Goal: Transaction & Acquisition: Purchase product/service

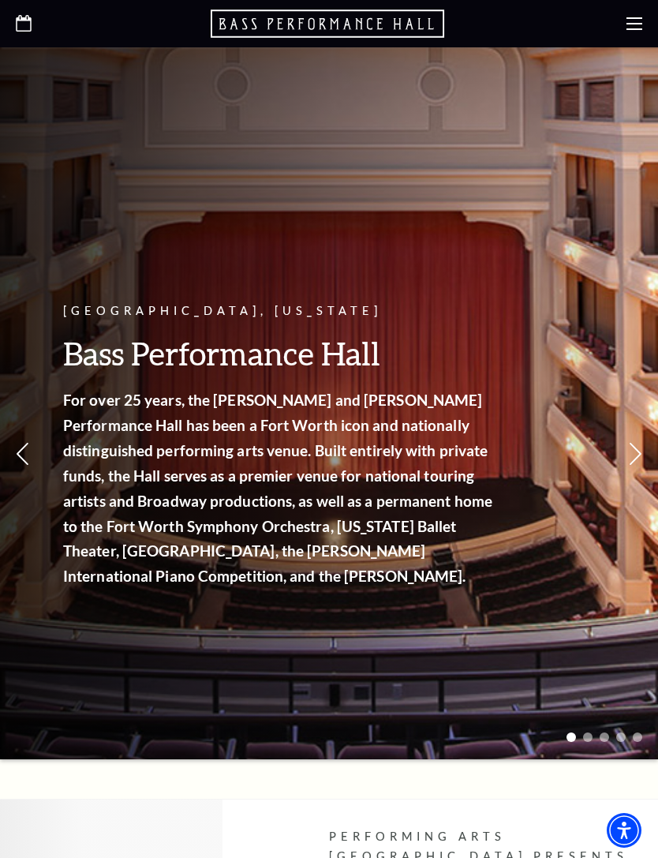
click at [639, 26] on icon at bounding box center [635, 24] width 16 height 16
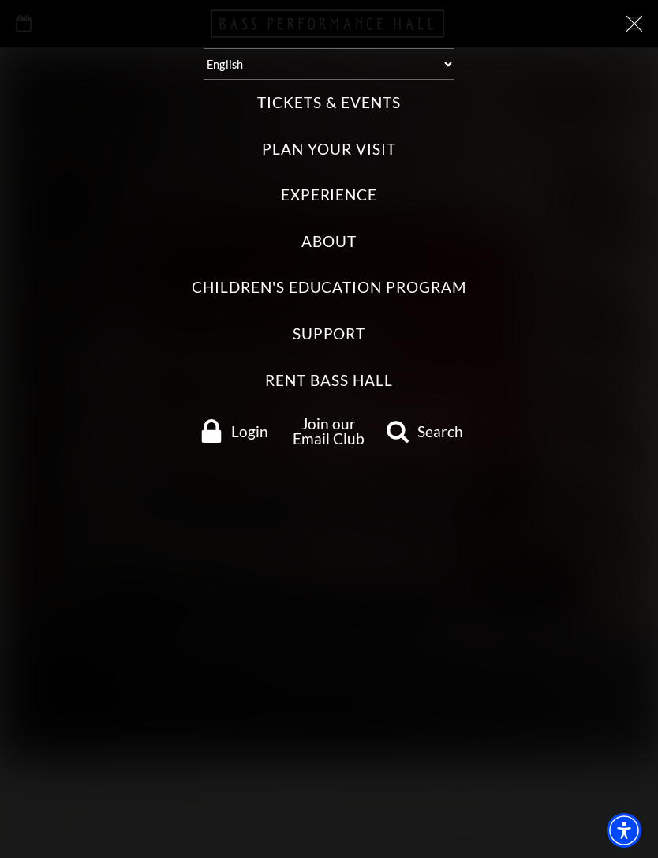
click at [373, 97] on label "Tickets & Events" at bounding box center [328, 102] width 143 height 21
click at [0, 0] on Events "Tickets & Events" at bounding box center [0, 0] width 0 height 0
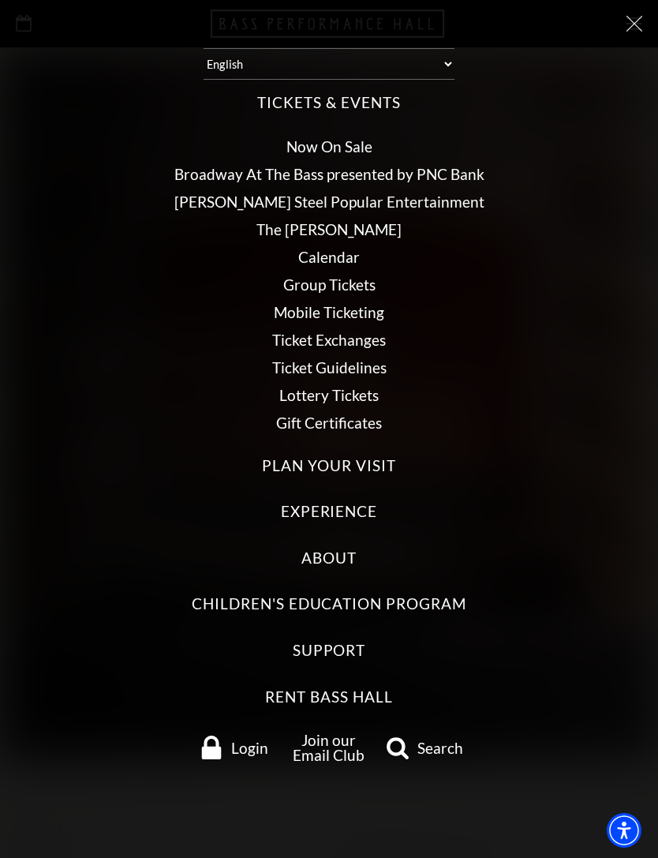
click at [364, 121] on div "Tickets & Events Now On Sale Broadway At The Bass presented by PNC Bank Irwin S…" at bounding box center [329, 427] width 627 height 695
click at [357, 132] on ul "Now On Sale Broadway At The Bass presented by PNC Bank Irwin Steel Popular Ente…" at bounding box center [329, 284] width 627 height 316
click at [353, 140] on link "Now On Sale" at bounding box center [329, 146] width 86 height 18
click at [346, 137] on link "Now On Sale" at bounding box center [329, 146] width 86 height 18
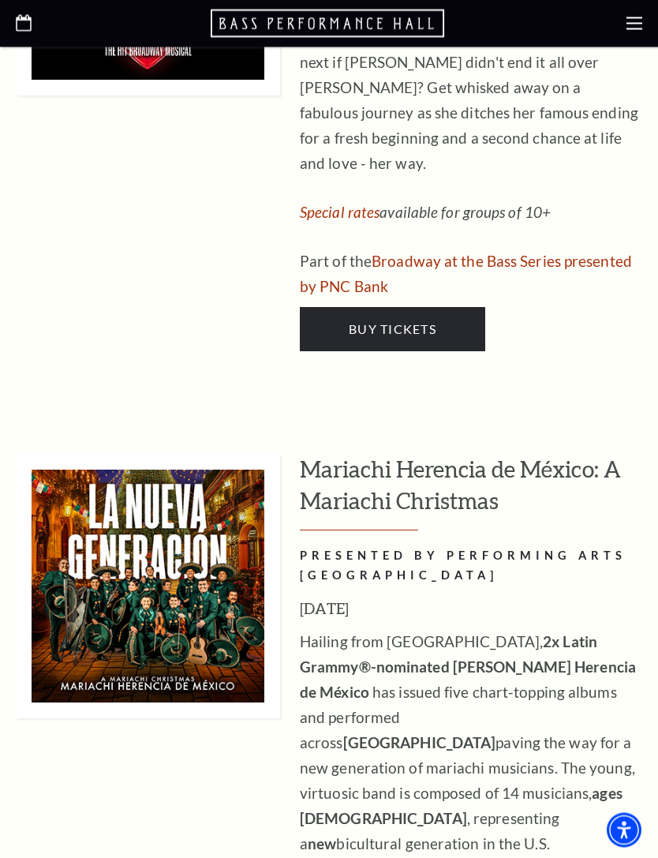
scroll to position [6138, 0]
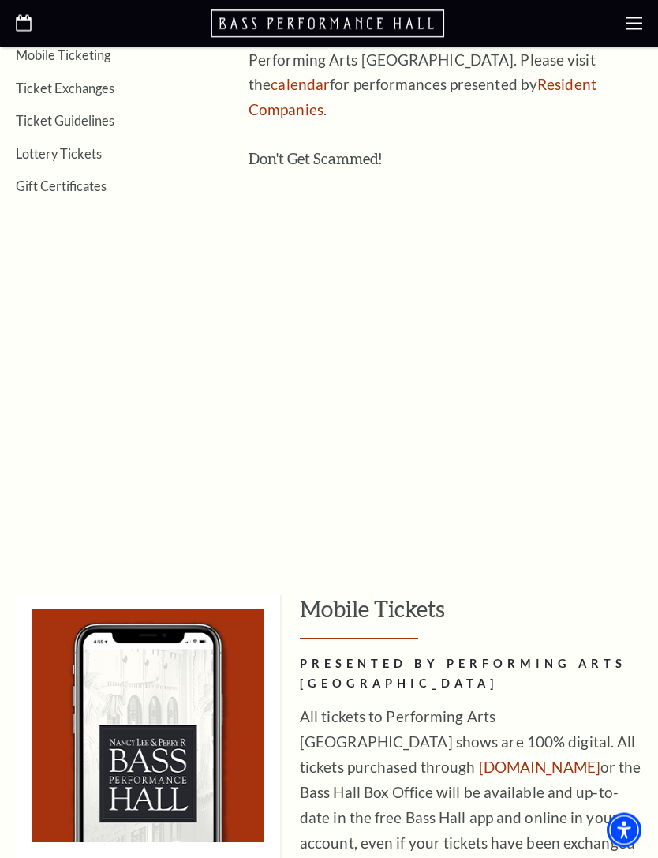
scroll to position [0, 0]
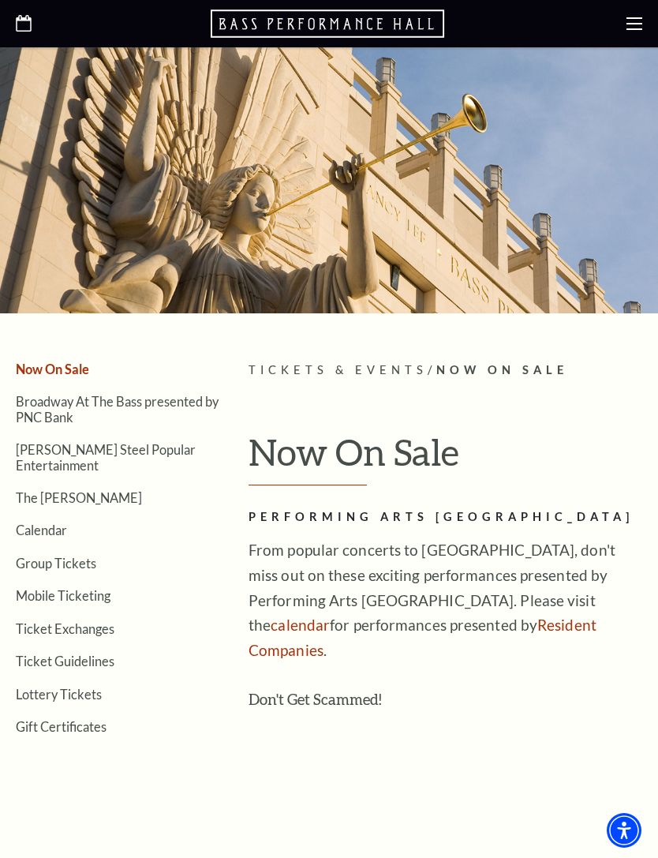
click at [27, 28] on icon "Open this option" at bounding box center [24, 23] width 16 height 17
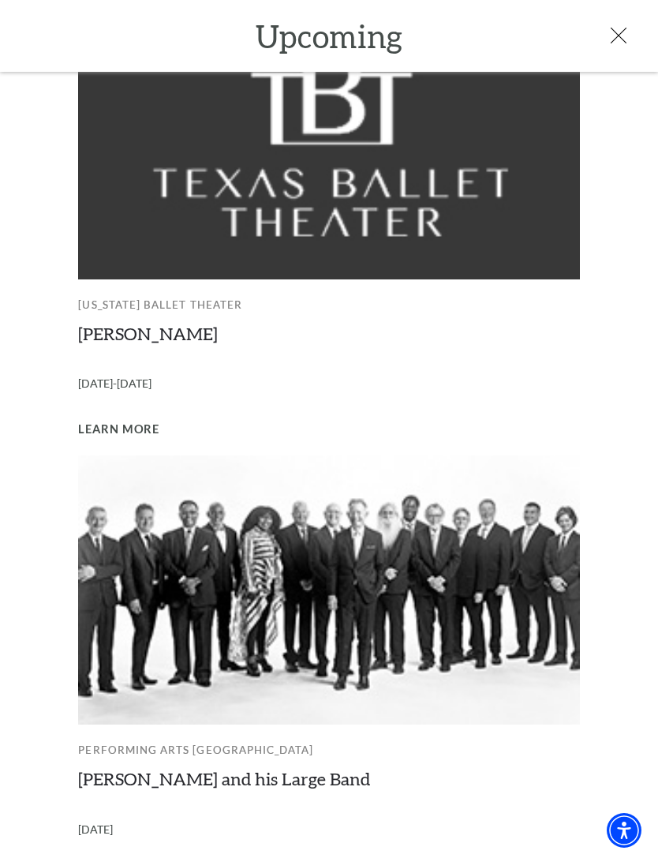
scroll to position [540, 0]
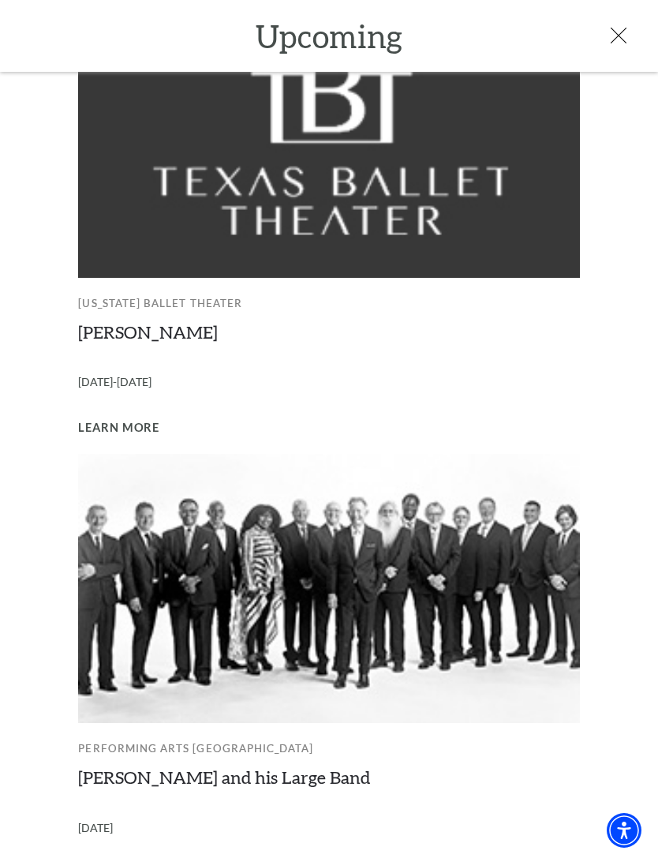
click at [122, 418] on span "Learn More" at bounding box center [118, 428] width 81 height 20
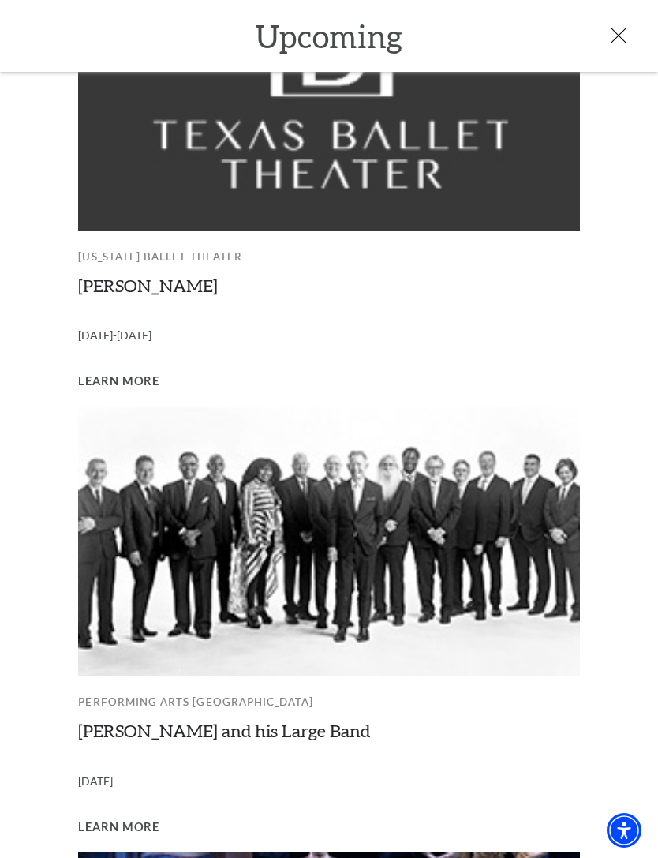
scroll to position [554, 0]
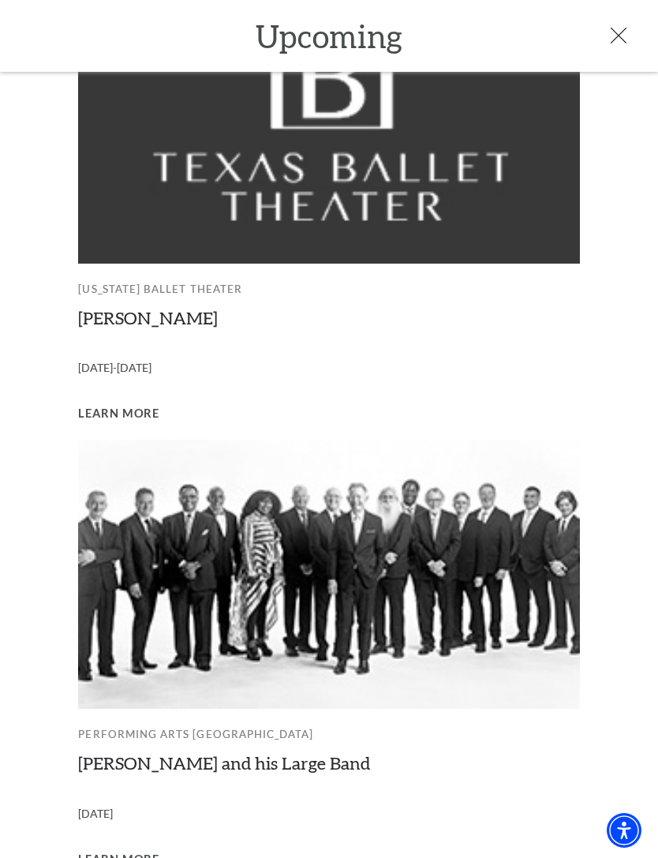
click at [219, 244] on img at bounding box center [328, 128] width 501 height 269
click at [186, 279] on p "Texas Ballet Theater" at bounding box center [328, 289] width 501 height 34
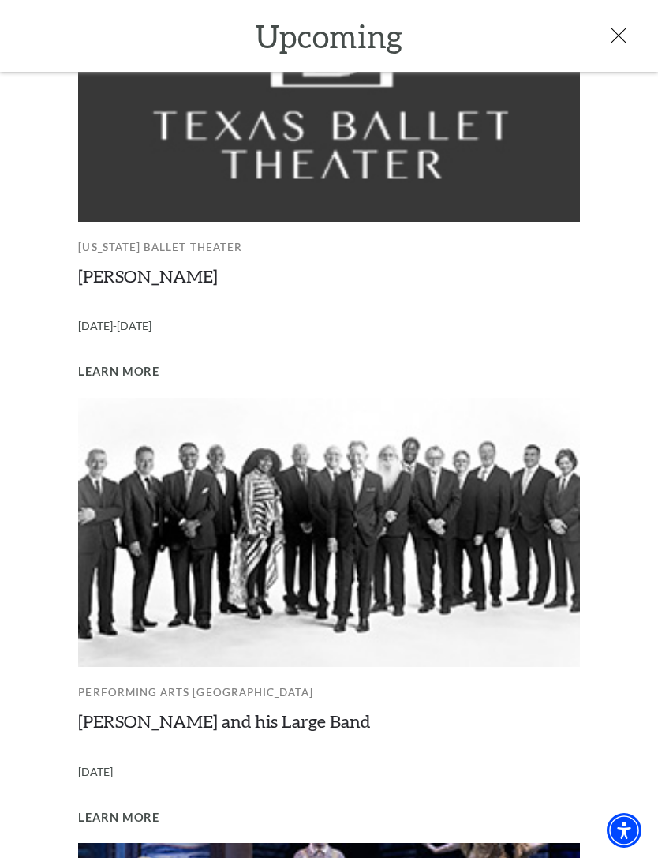
scroll to position [609, 0]
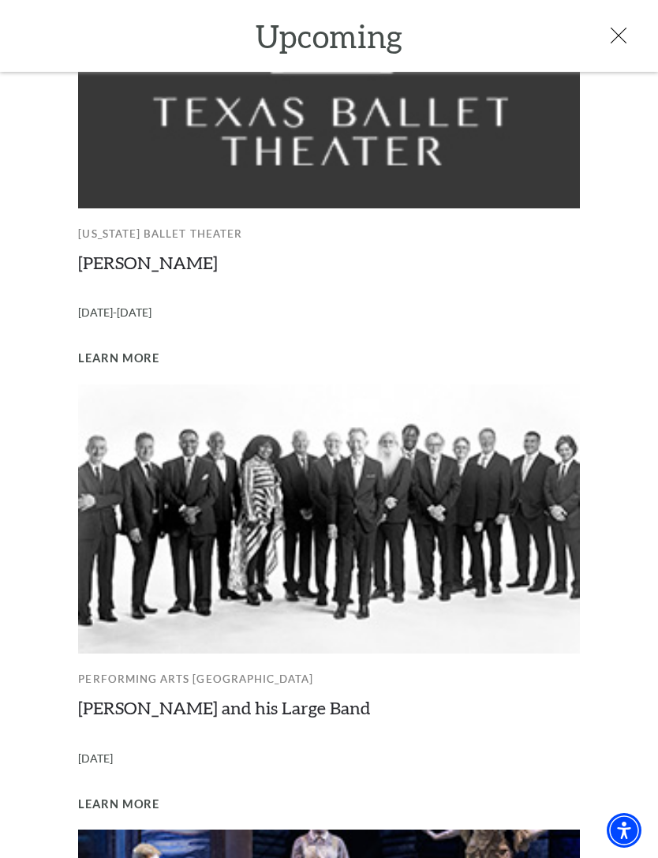
click at [261, 181] on img at bounding box center [328, 72] width 501 height 269
click at [286, 146] on img at bounding box center [328, 72] width 501 height 269
click at [291, 134] on img at bounding box center [328, 72] width 501 height 269
click at [269, 147] on img at bounding box center [328, 72] width 501 height 269
click at [182, 294] on p "October 3-5, 2025" at bounding box center [328, 312] width 501 height 37
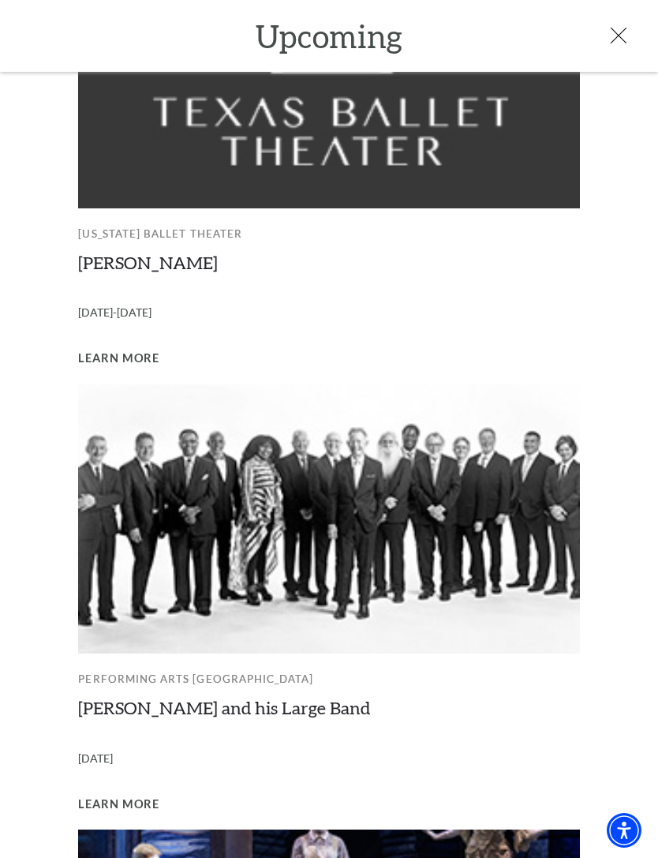
click at [149, 294] on p "October 3-5, 2025" at bounding box center [328, 312] width 501 height 37
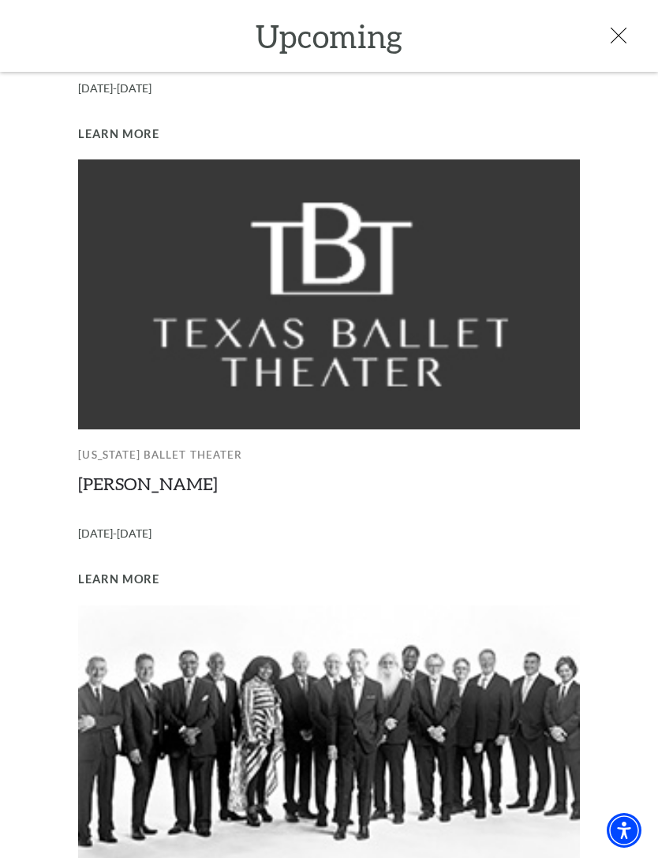
scroll to position [373, 0]
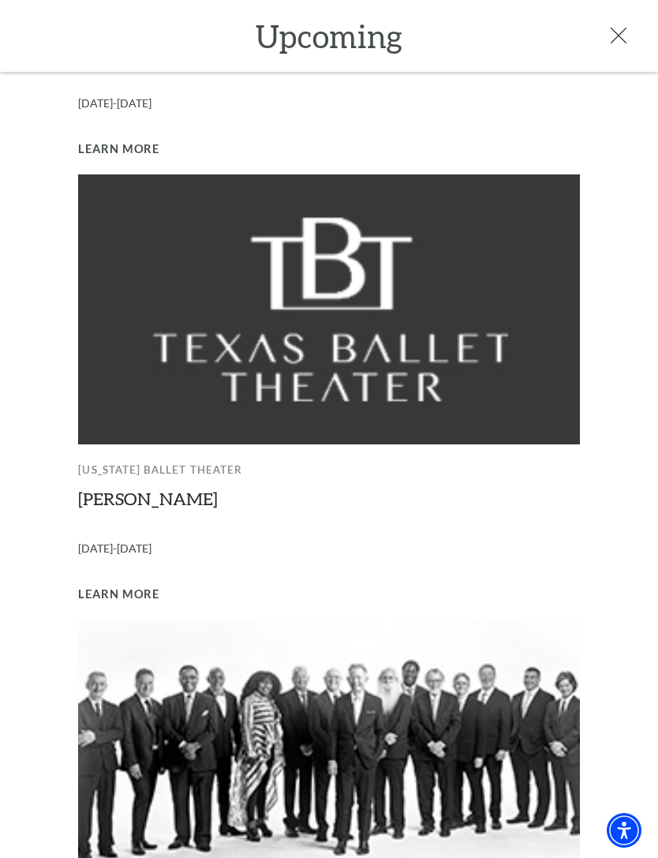
click at [240, 348] on img at bounding box center [328, 308] width 501 height 269
click at [208, 151] on div "Performing Arts Fort Worth Life of Pi Empty heading September 23-28, 2025 Learn…" at bounding box center [328, 78] width 501 height 160
click at [222, 296] on img at bounding box center [328, 308] width 501 height 269
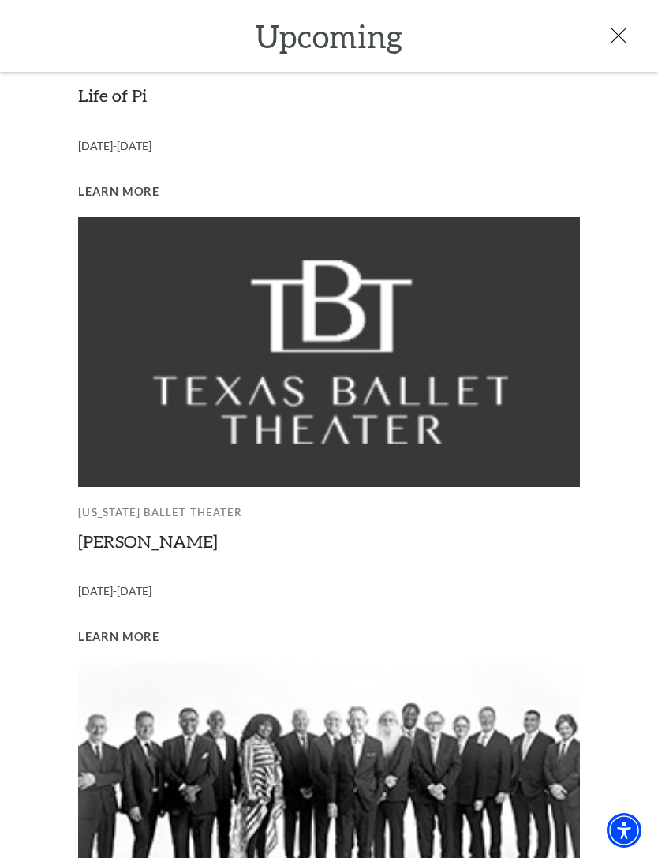
scroll to position [323, 0]
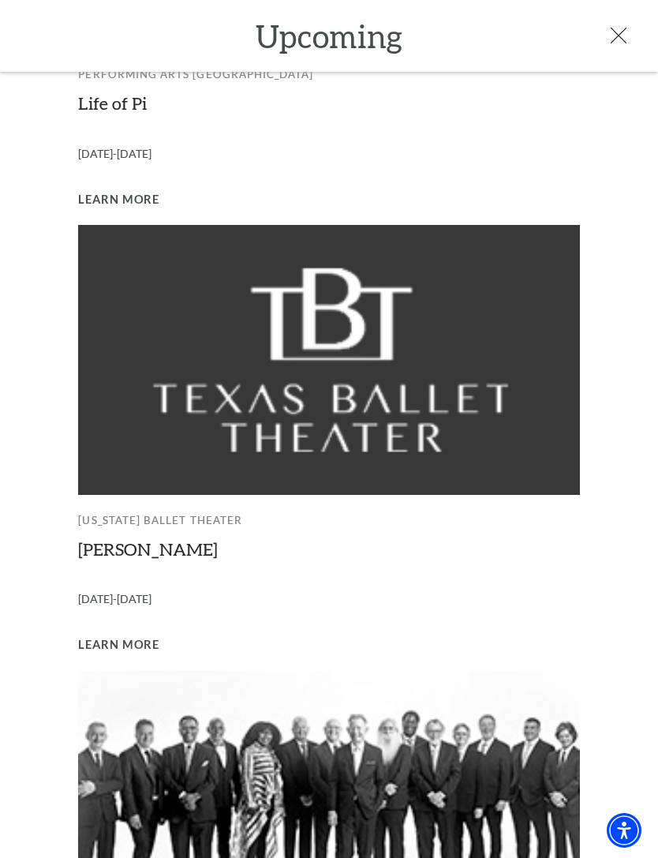
click at [148, 635] on span "Learn More" at bounding box center [118, 645] width 81 height 20
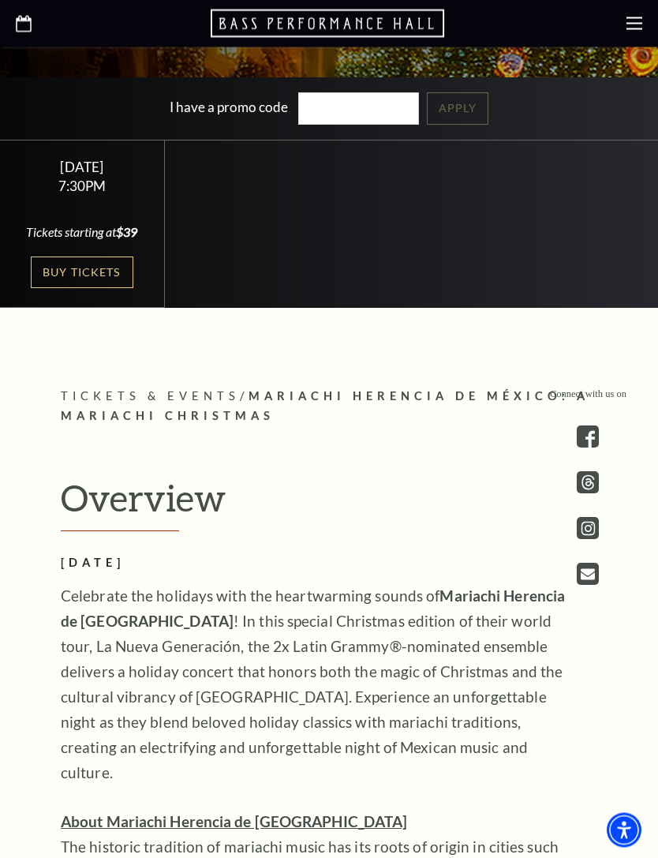
scroll to position [654, 0]
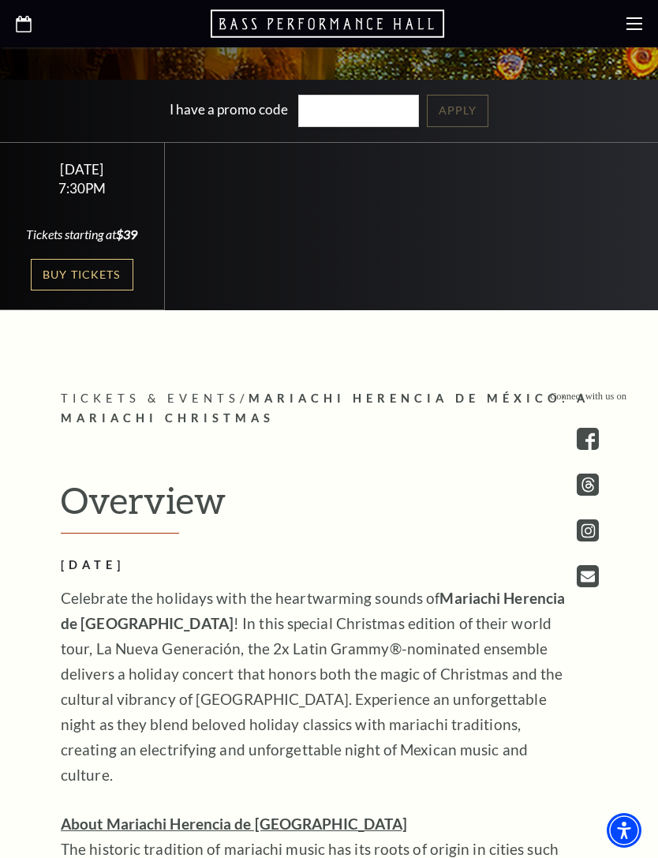
click at [58, 291] on link "Buy Tickets" at bounding box center [82, 275] width 103 height 32
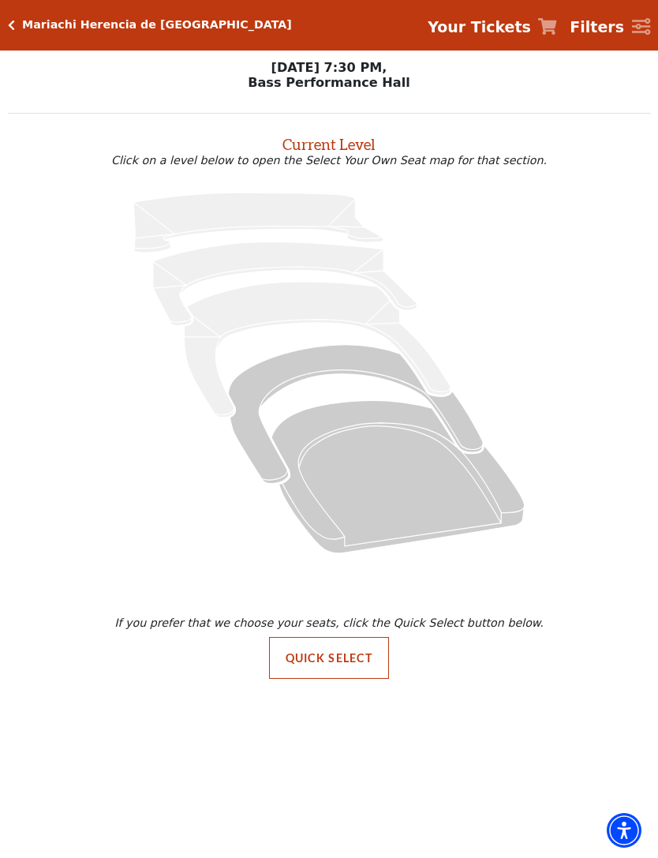
click at [354, 476] on icon "Orchestra / Parterre Circle - Seats Available: 613" at bounding box center [397, 476] width 253 height 152
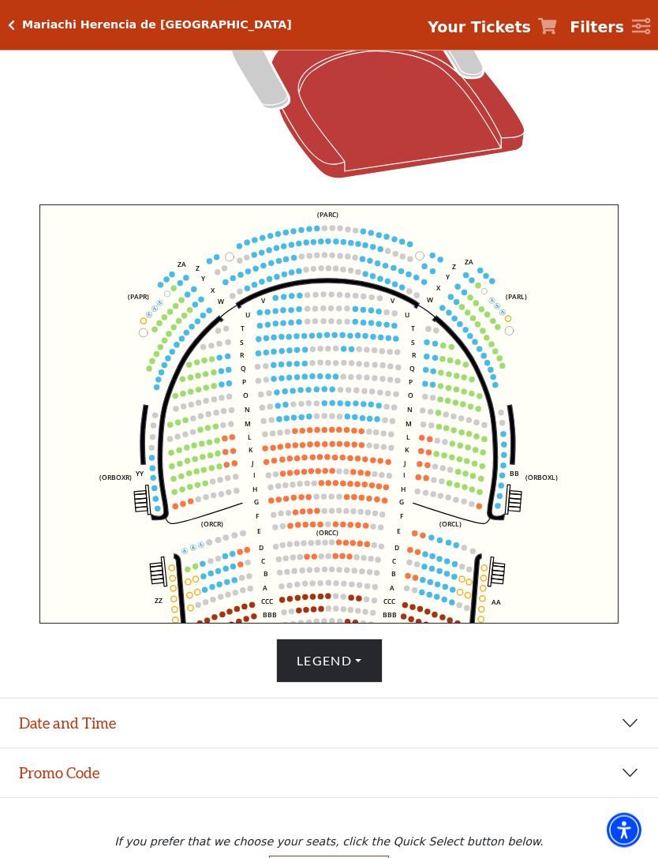
scroll to position [402, 0]
click at [346, 682] on button "Legend" at bounding box center [329, 660] width 107 height 44
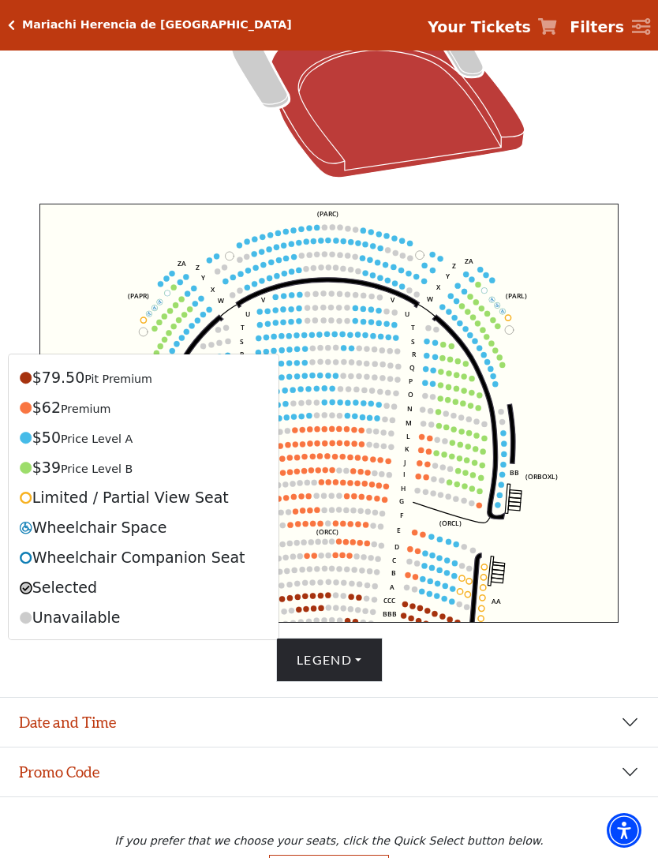
click at [362, 682] on button "Legend" at bounding box center [329, 660] width 107 height 44
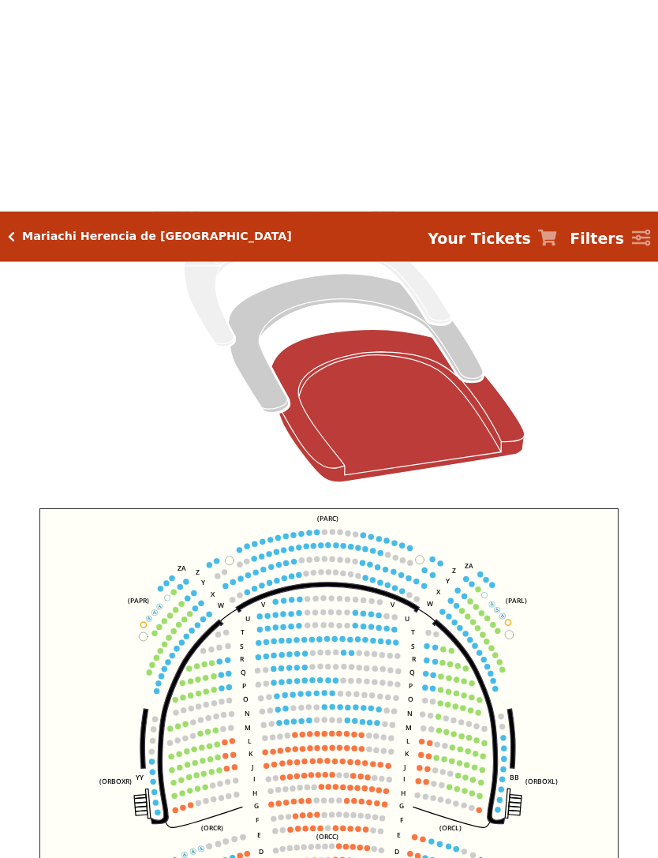
scroll to position [0, 0]
